Goal: Find specific page/section: Find specific page/section

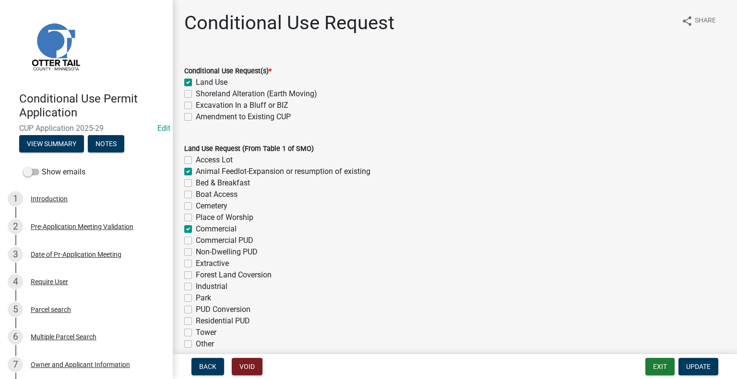
select select "40d0c955-8948-4bcf-b6e0-7d68504e2e4d"
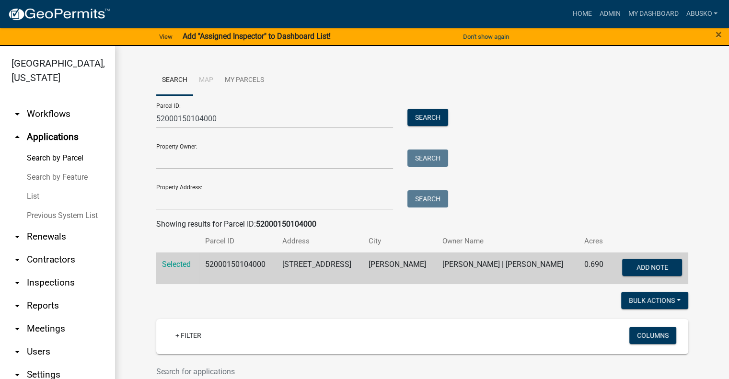
scroll to position [320, 0]
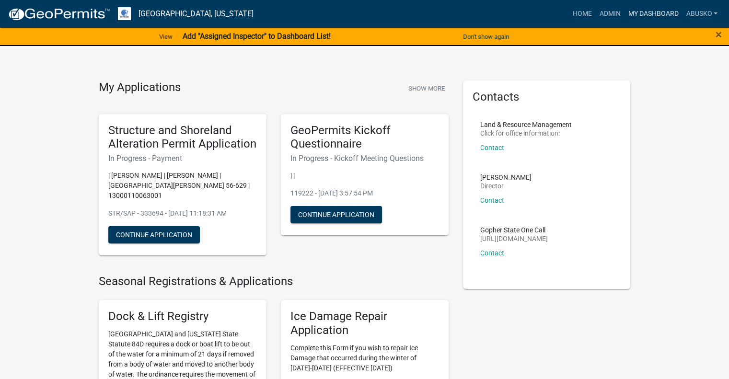
click at [658, 10] on link "My Dashboard" at bounding box center [653, 14] width 58 height 18
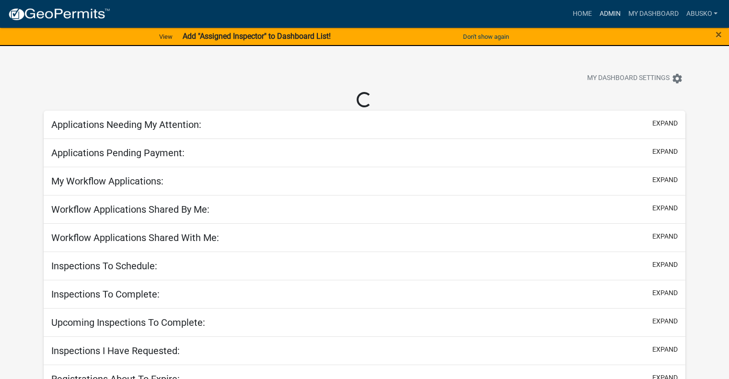
click at [607, 12] on link "Admin" at bounding box center [610, 14] width 29 height 18
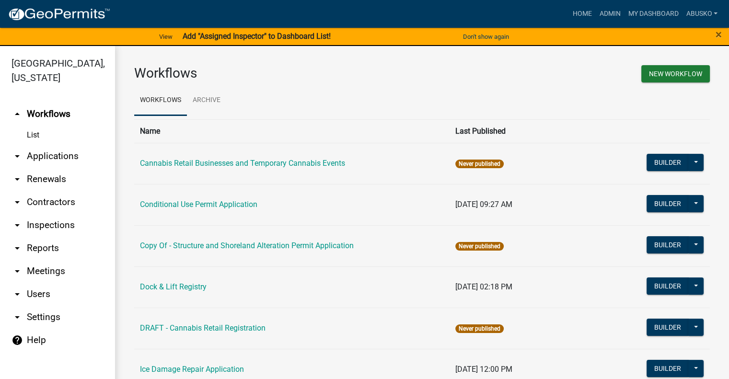
click at [55, 161] on link "arrow_drop_down Applications" at bounding box center [57, 156] width 115 height 23
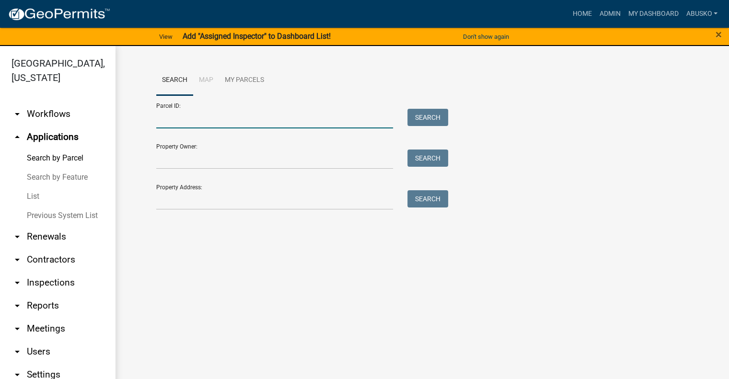
click at [208, 120] on input "Parcel ID:" at bounding box center [274, 119] width 237 height 20
paste input "24000260213000"
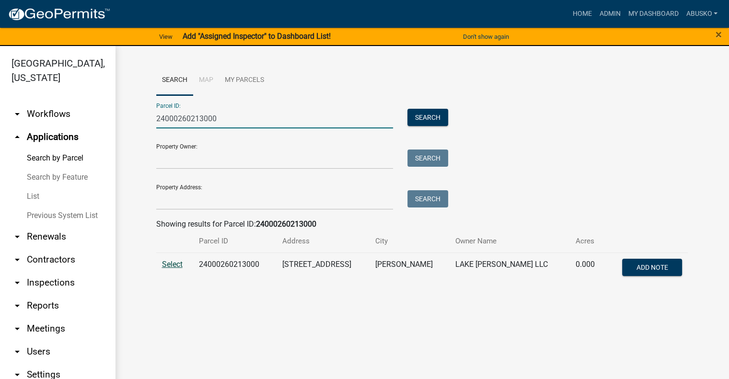
type input "24000260213000"
click at [170, 267] on span "Select" at bounding box center [172, 264] width 21 height 9
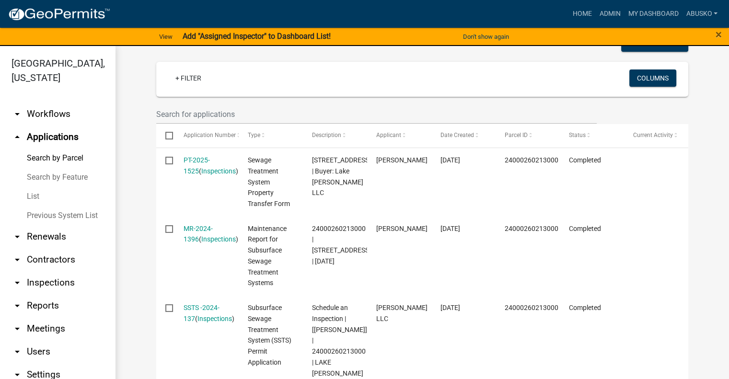
scroll to position [305, 0]
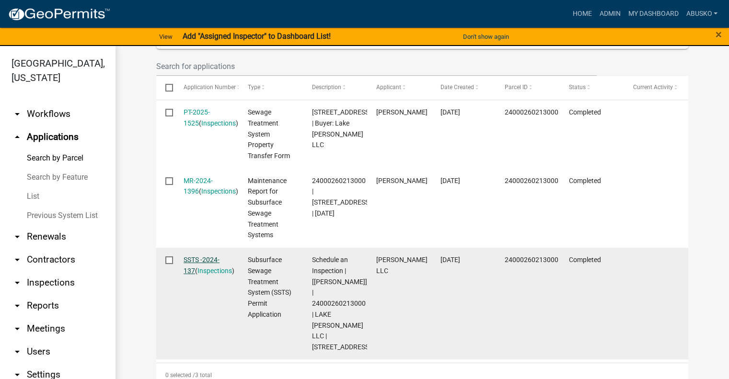
click at [195, 261] on link "SSTS -2024-137" at bounding box center [202, 265] width 36 height 19
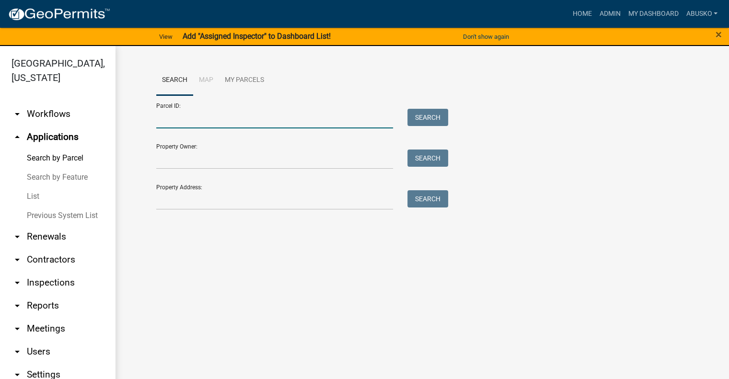
click at [176, 117] on input "Parcel ID:" at bounding box center [274, 119] width 237 height 20
paste input "24000260213000"
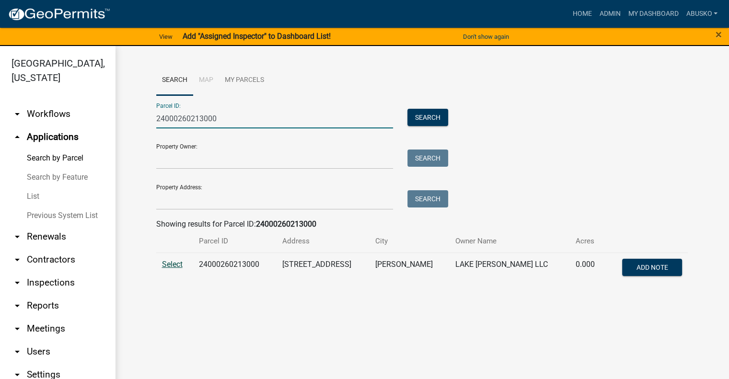
type input "24000260213000"
click at [178, 265] on span "Select" at bounding box center [172, 264] width 21 height 9
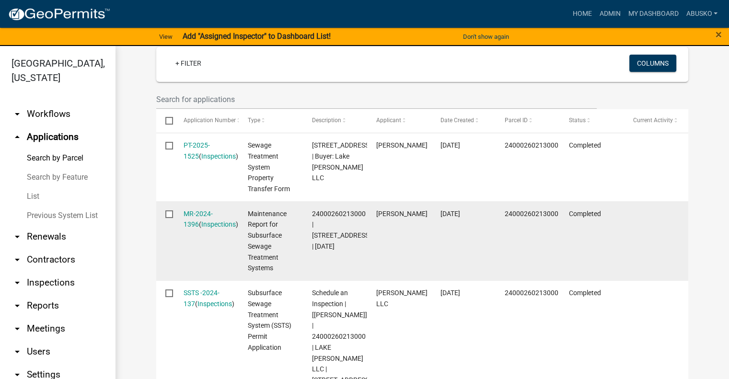
scroll to position [288, 0]
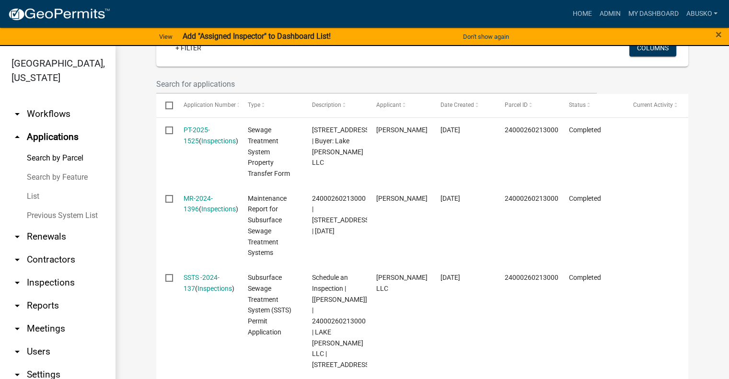
click at [199, 279] on link "SSTS -2024-137" at bounding box center [202, 283] width 36 height 19
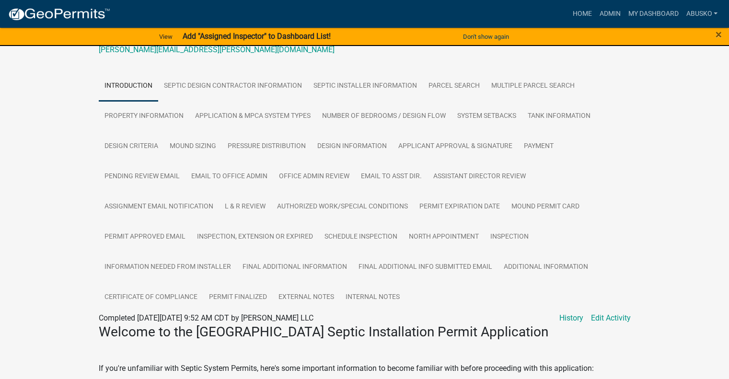
scroll to position [144, 0]
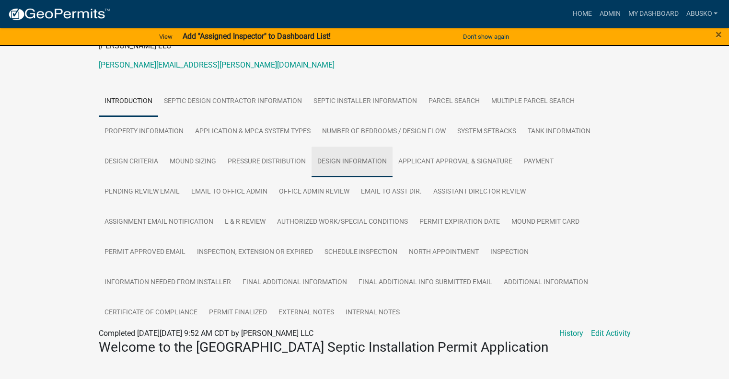
click at [335, 153] on link "Design Information" at bounding box center [352, 162] width 81 height 31
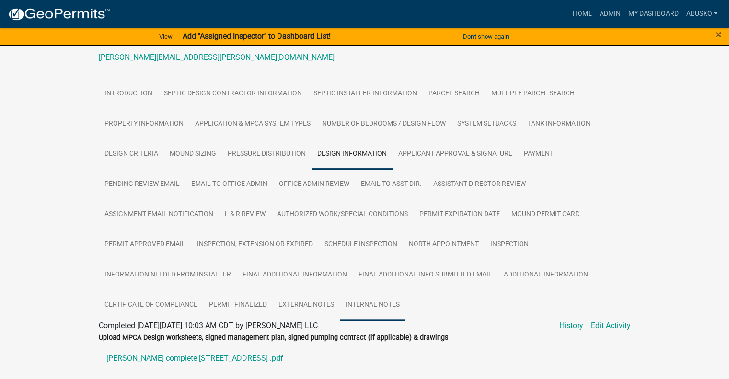
scroll to position [286, 0]
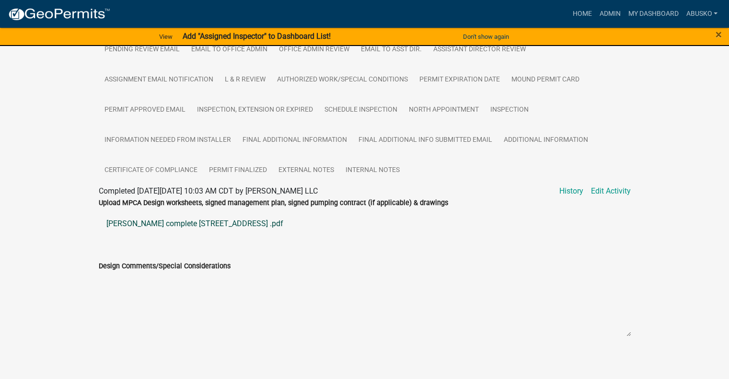
click at [234, 219] on link "Johnson Eric complete 35789 208th ave .pdf" at bounding box center [365, 223] width 532 height 23
